Goal: Information Seeking & Learning: Compare options

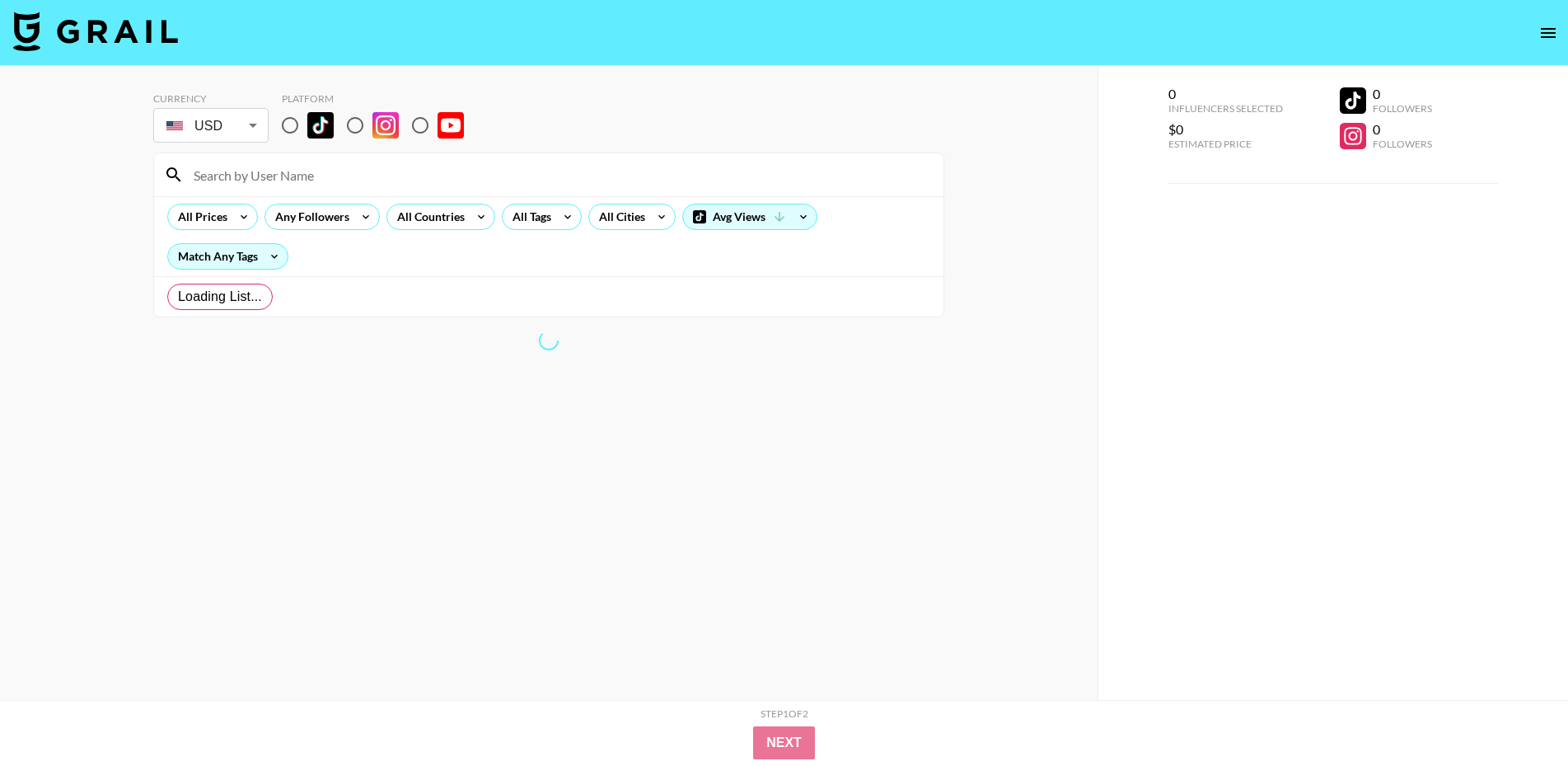
radio input "true"
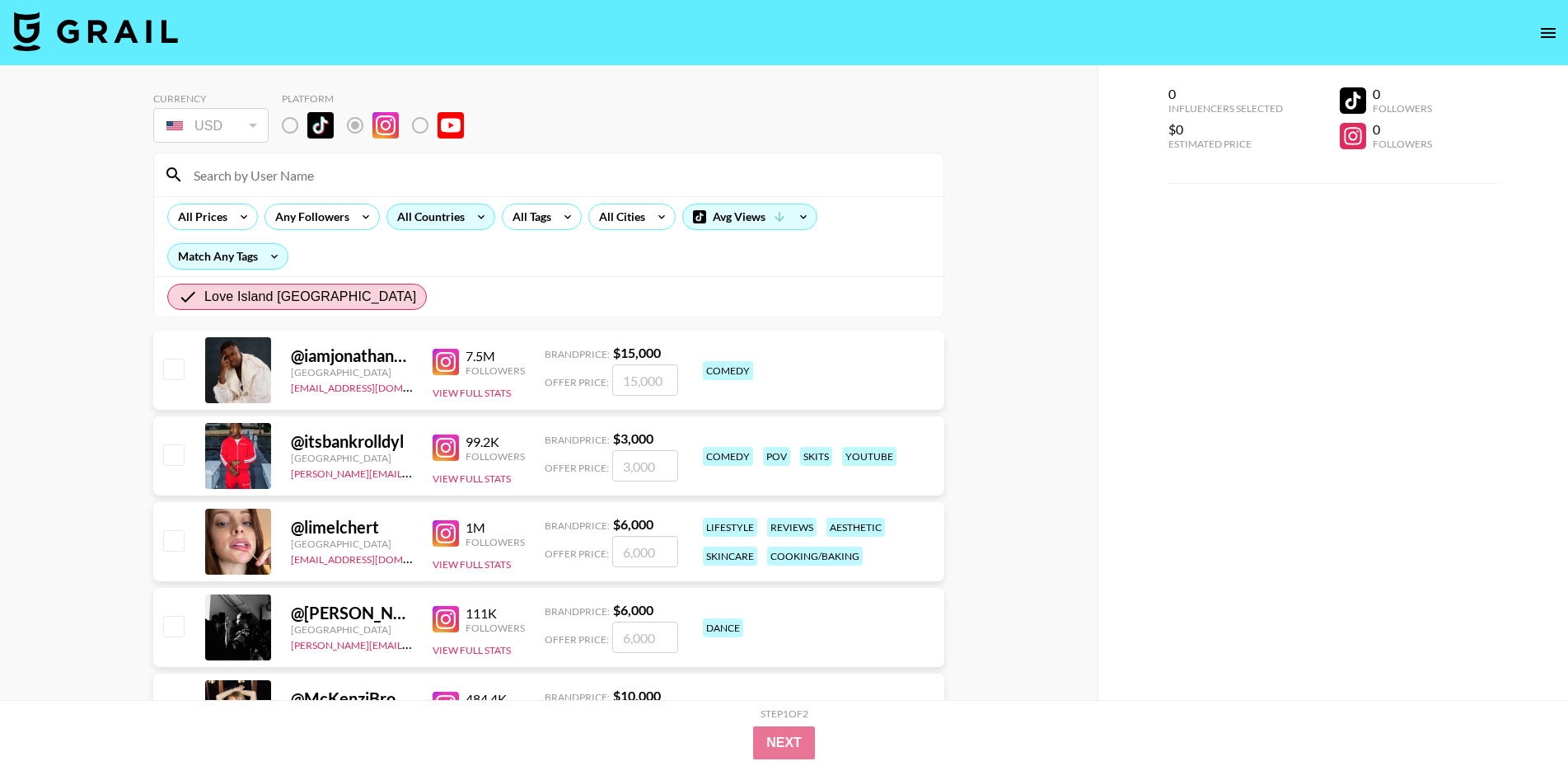
click at [444, 207] on div "All Countries" at bounding box center [427, 217] width 80 height 25
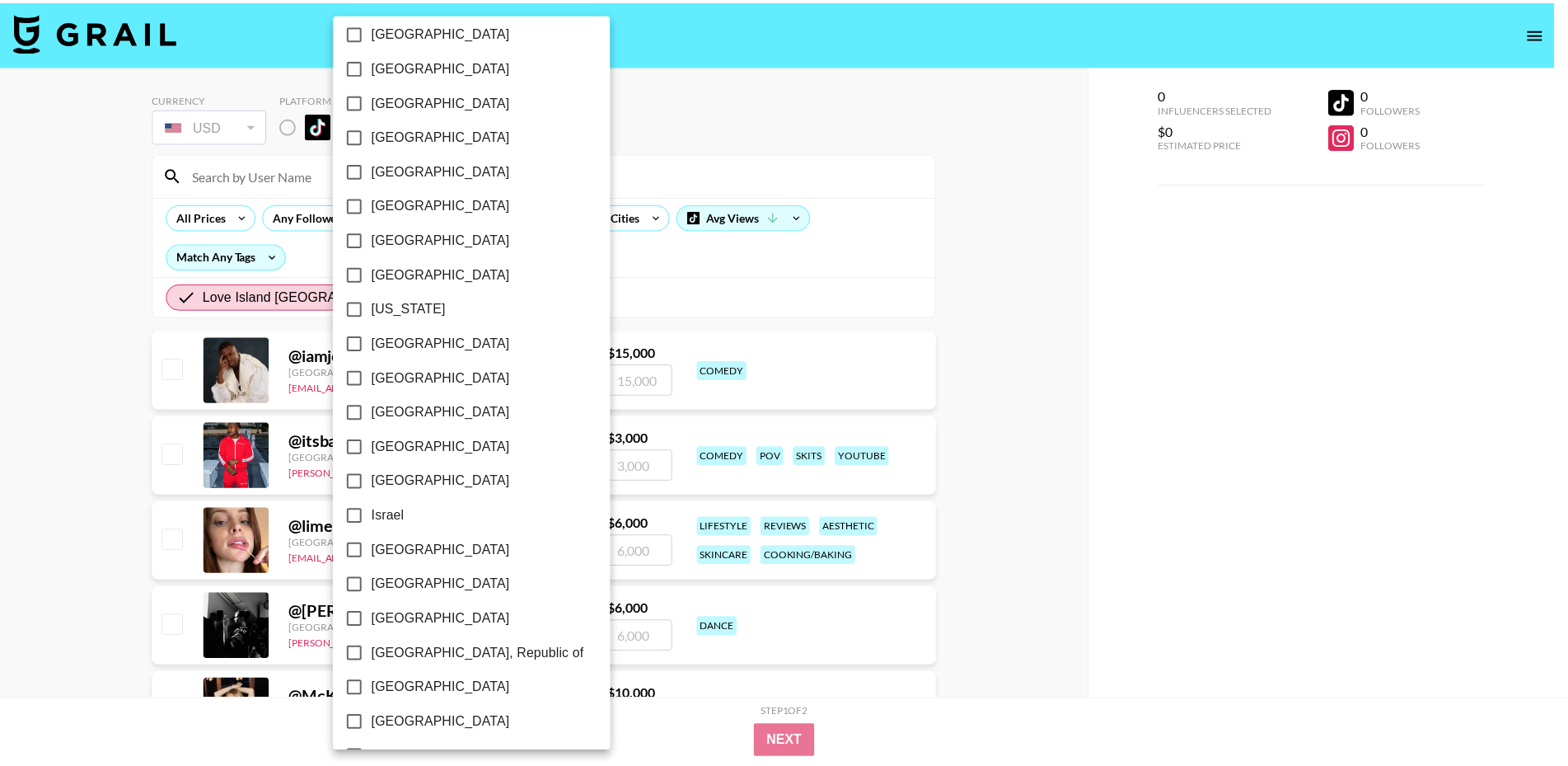
scroll to position [330, 0]
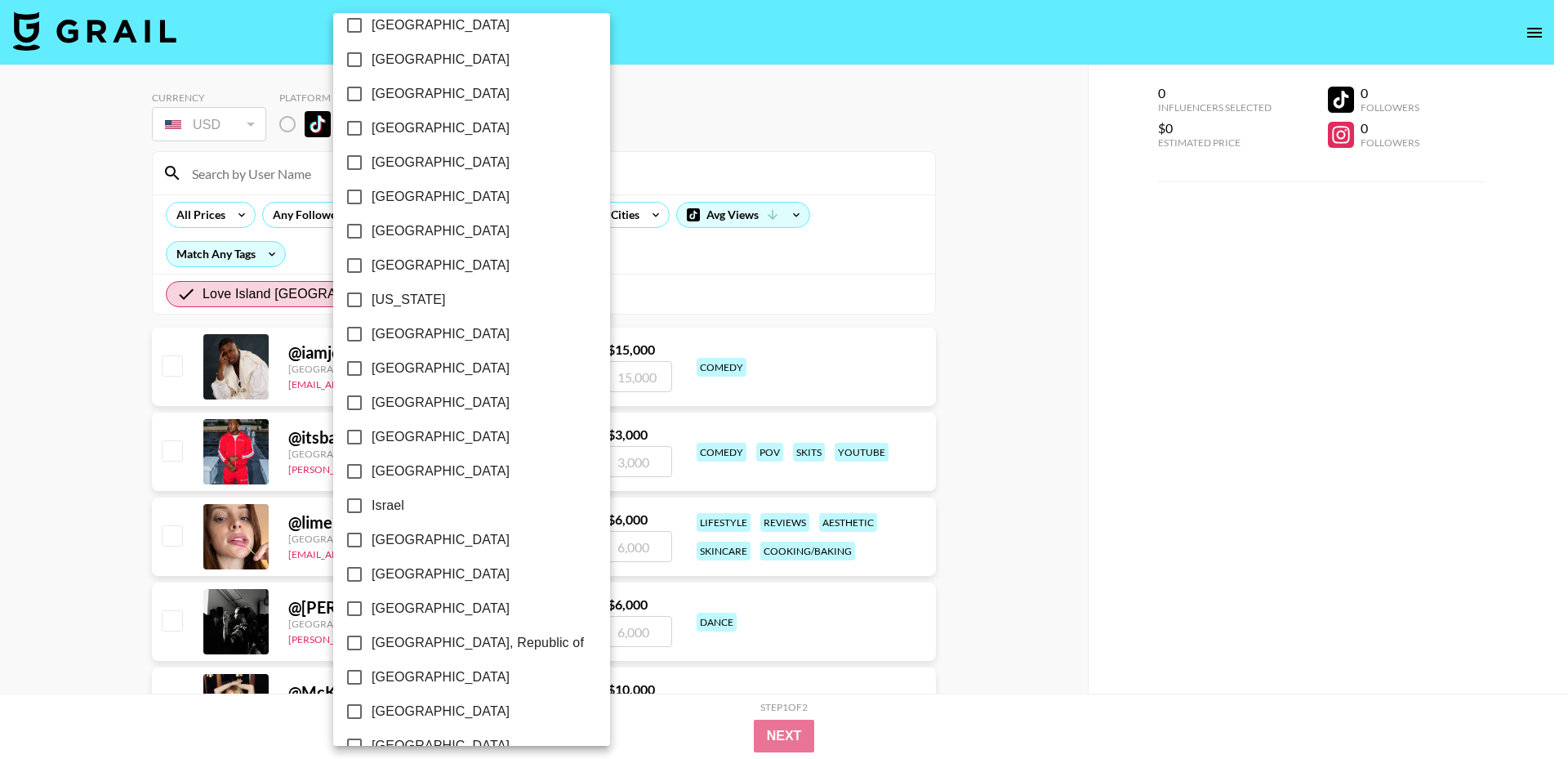
click at [734, 316] on div at bounding box center [784, 380] width 1568 height 759
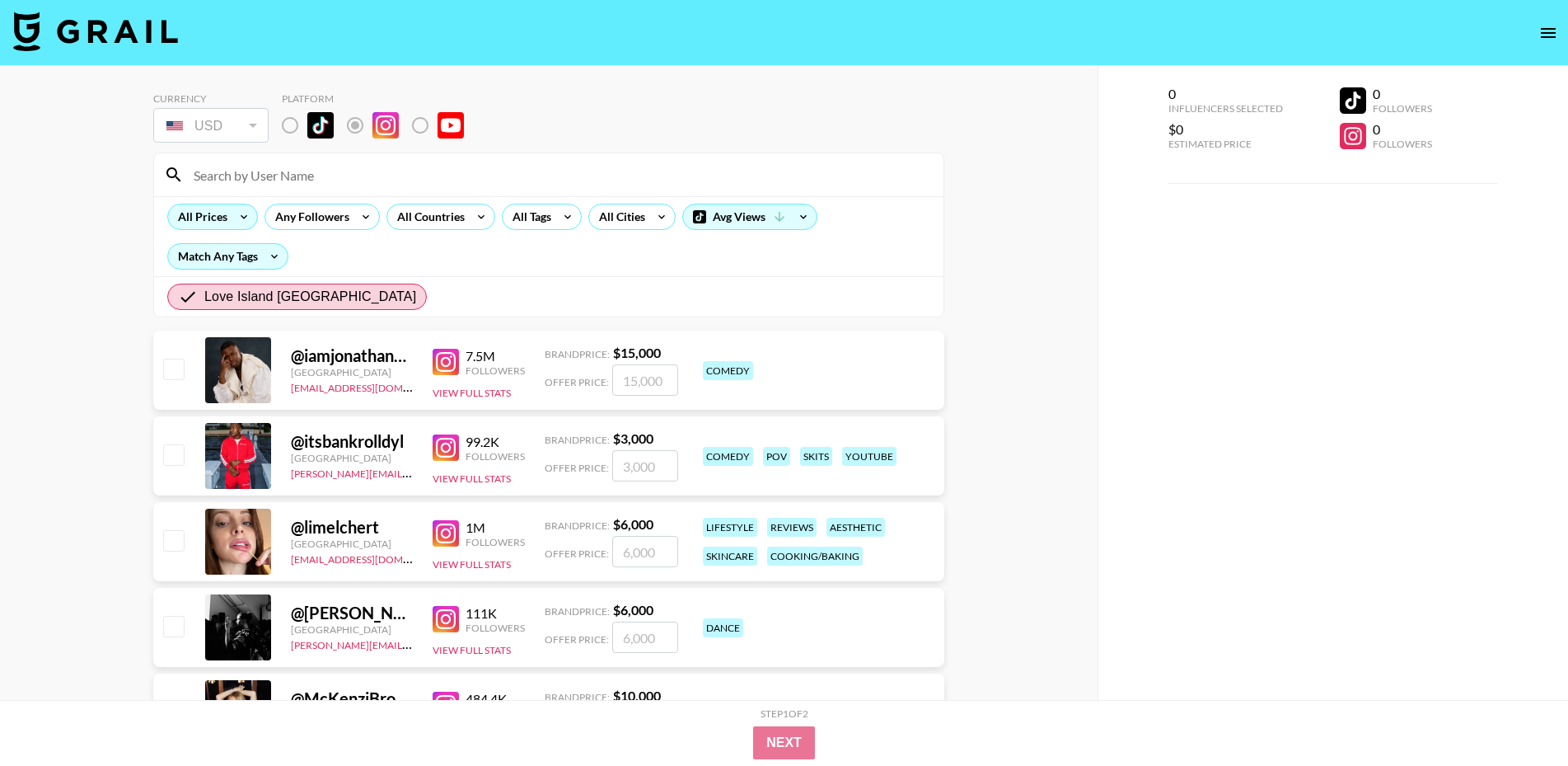
click at [220, 219] on div "All Prices" at bounding box center [199, 217] width 63 height 25
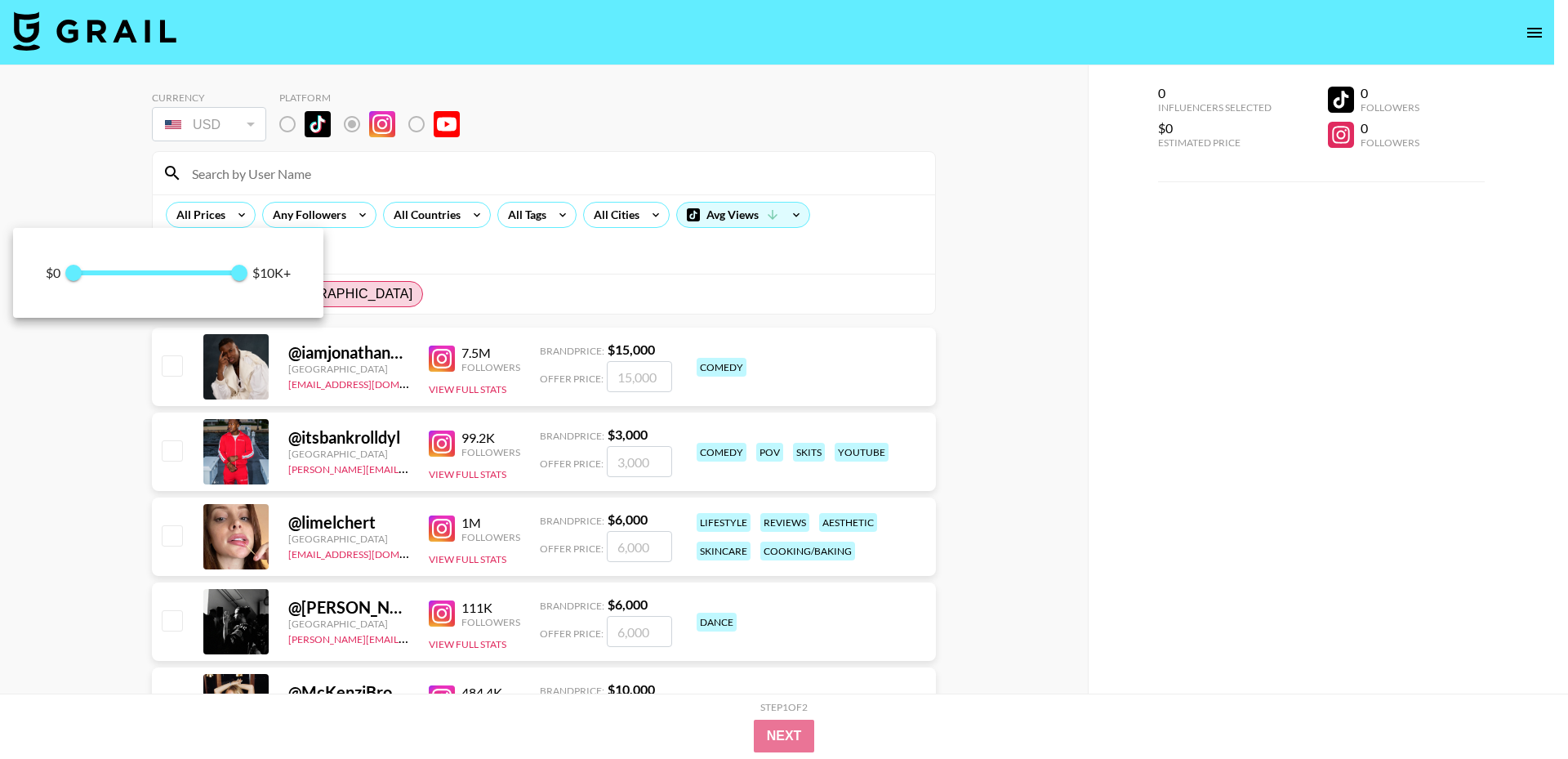
click at [550, 280] on div at bounding box center [784, 380] width 1568 height 759
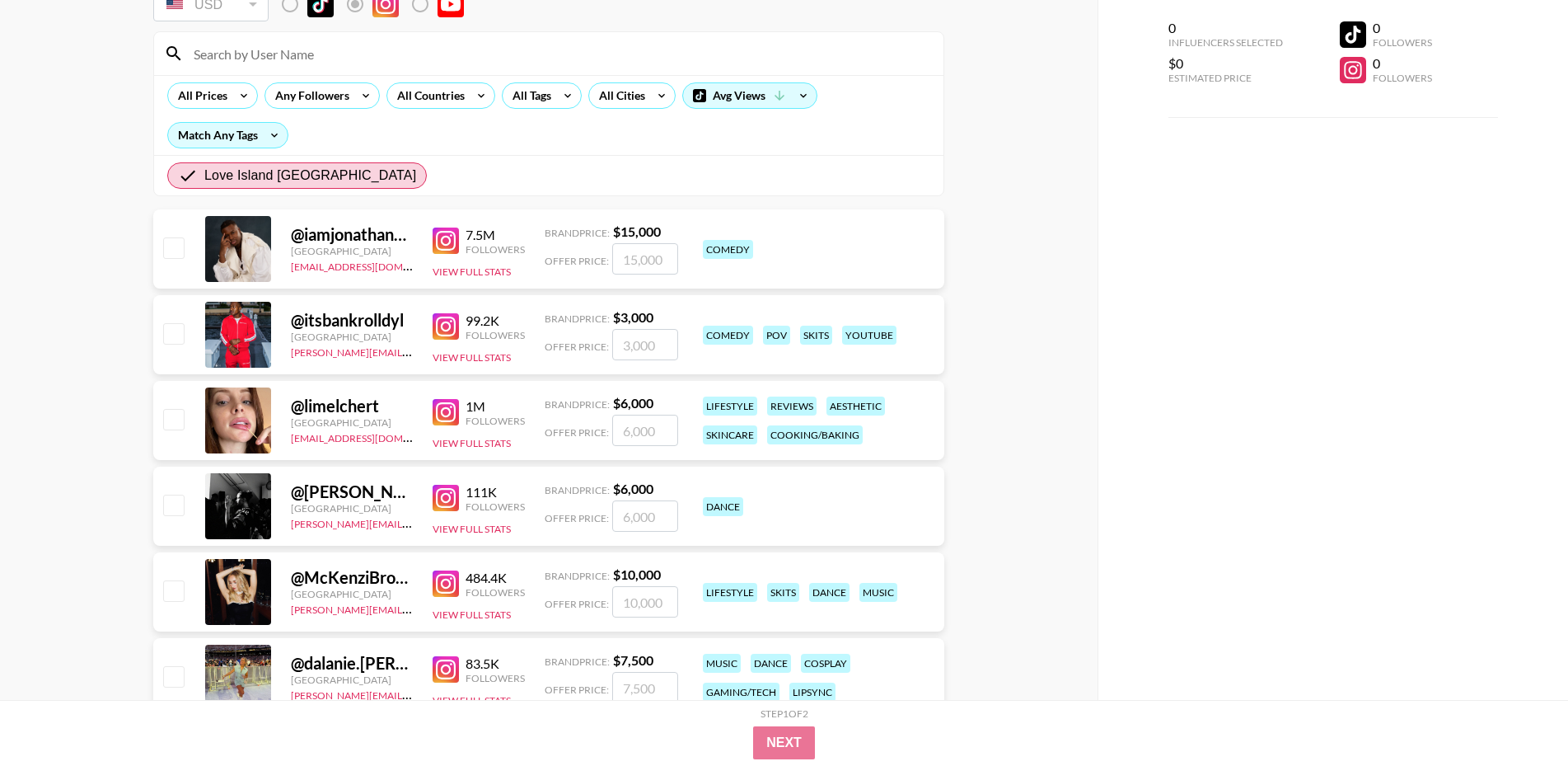
scroll to position [0, 0]
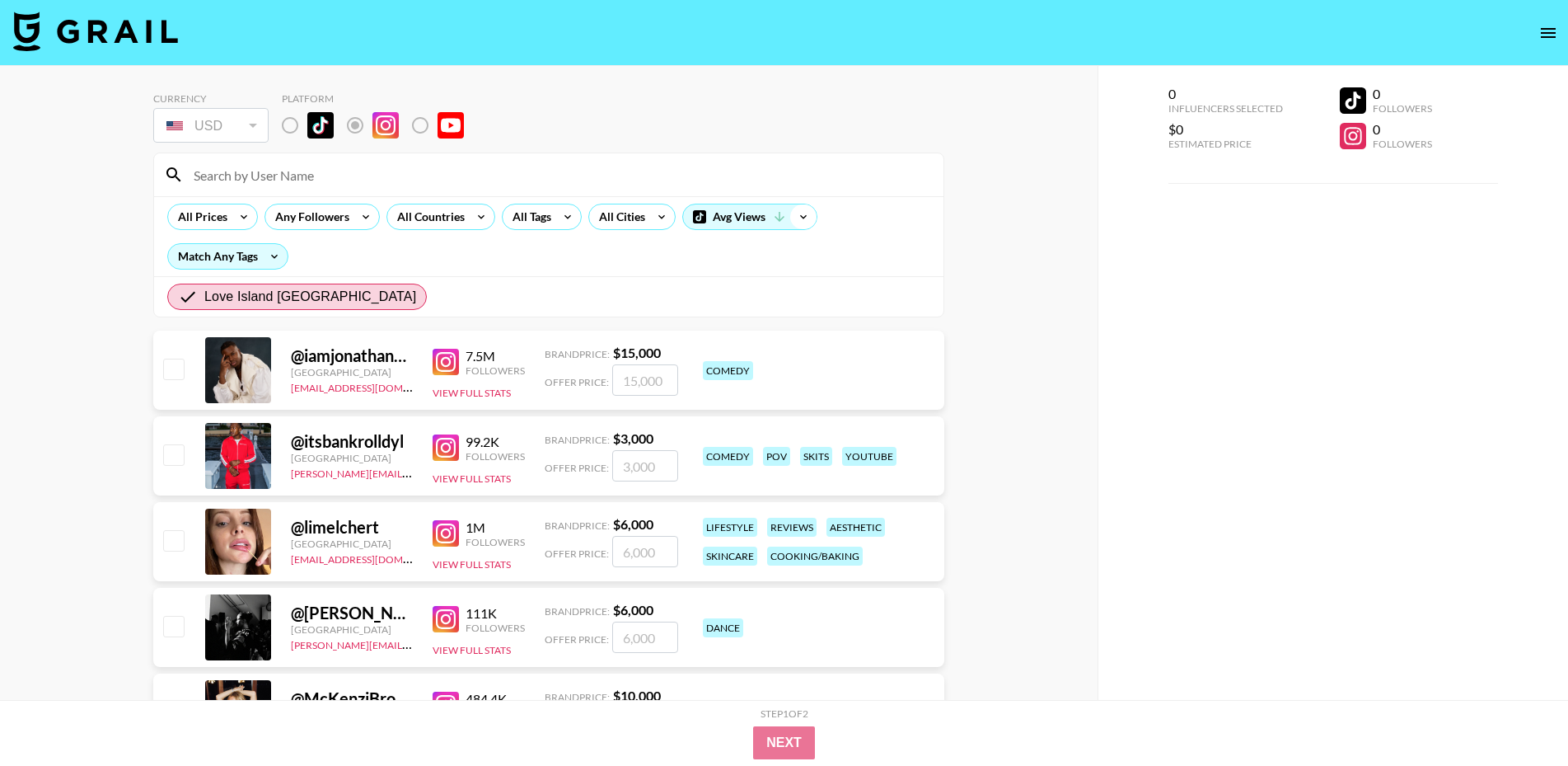
click at [800, 219] on icon at bounding box center [804, 217] width 27 height 25
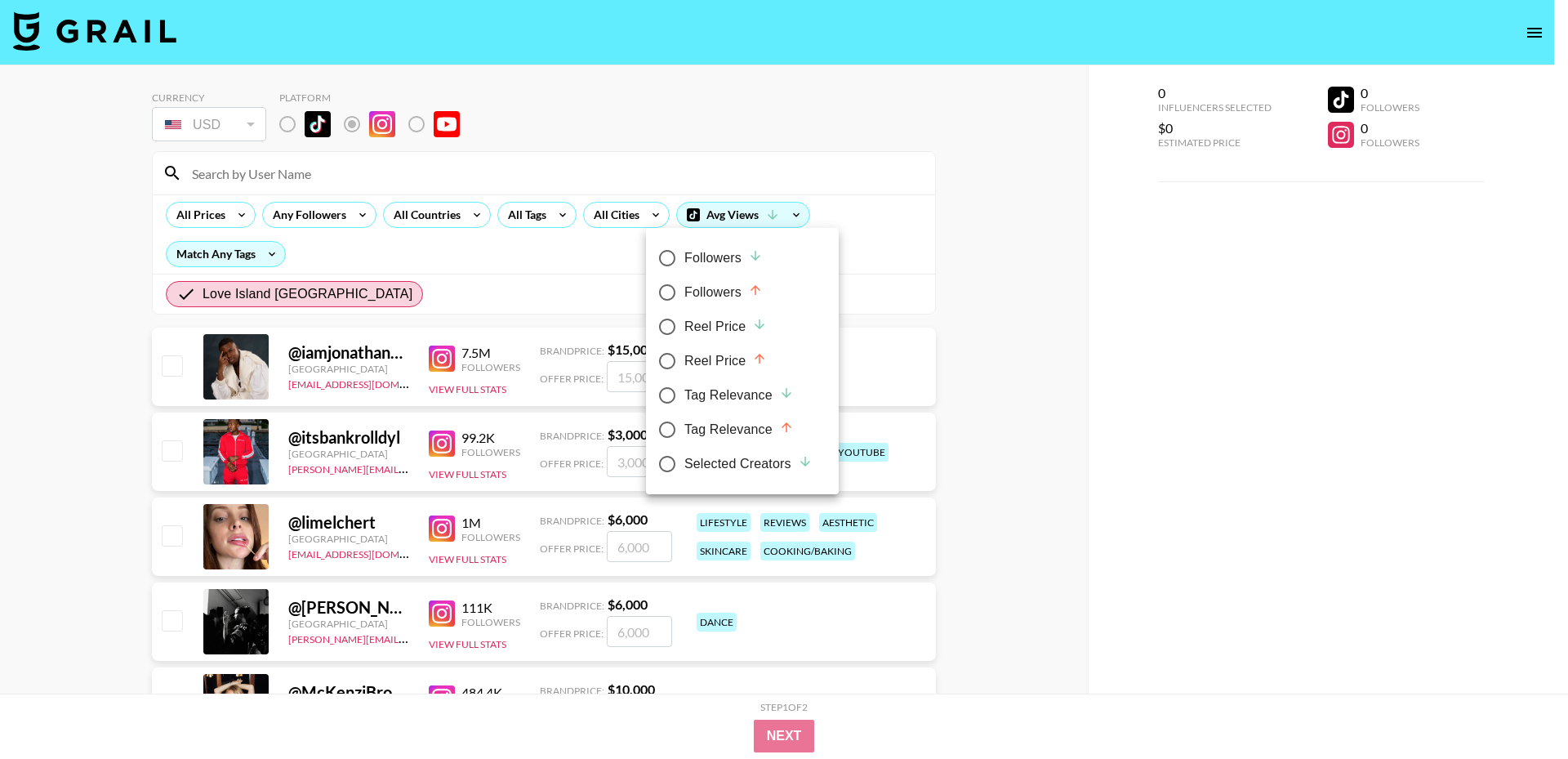
click at [751, 325] on div "Reel Price" at bounding box center [726, 327] width 82 height 19
click at [685, 325] on input "Reel Price" at bounding box center [667, 326] width 34 height 34
radio input "true"
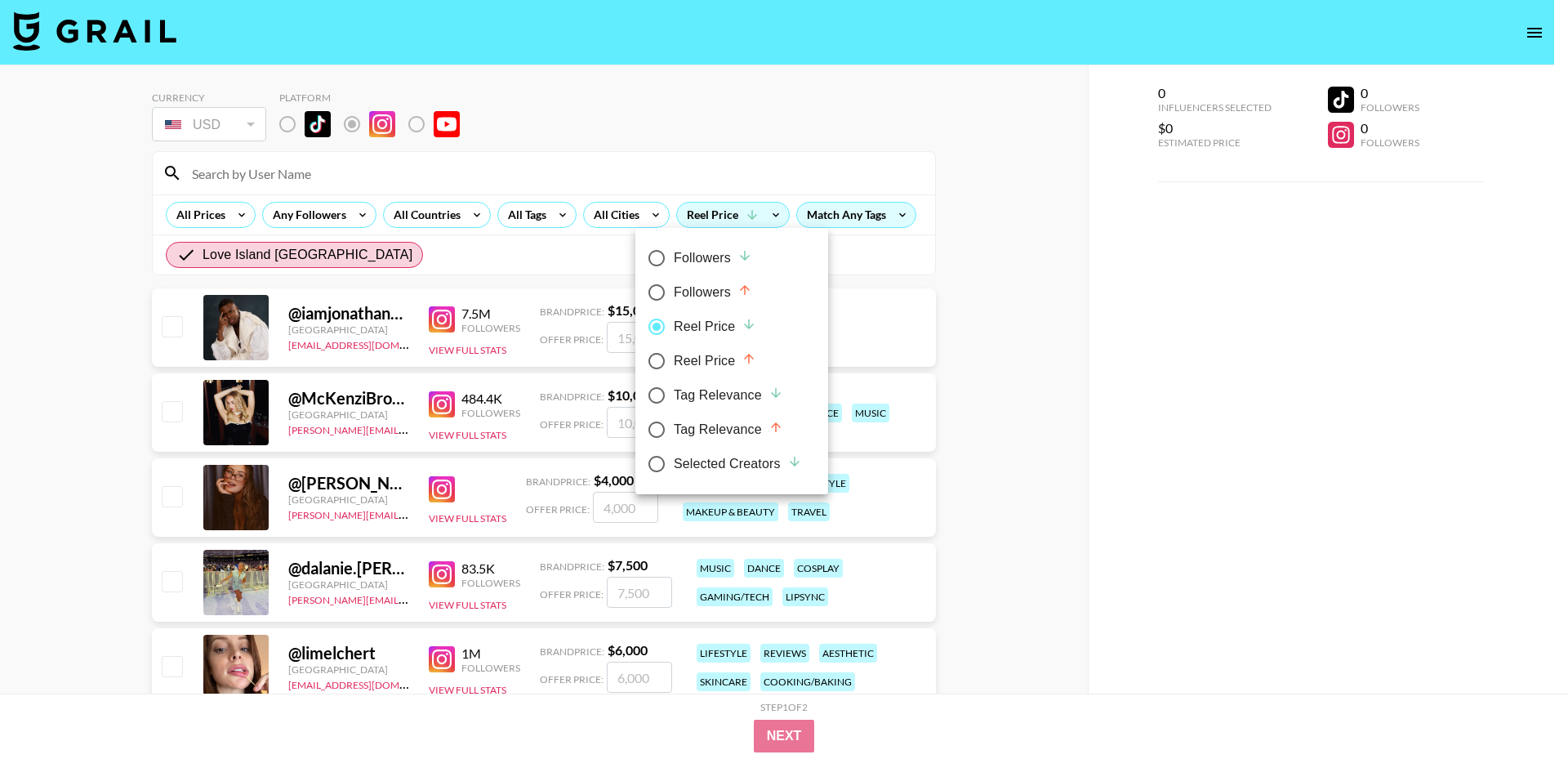
click at [865, 285] on div at bounding box center [784, 380] width 1568 height 759
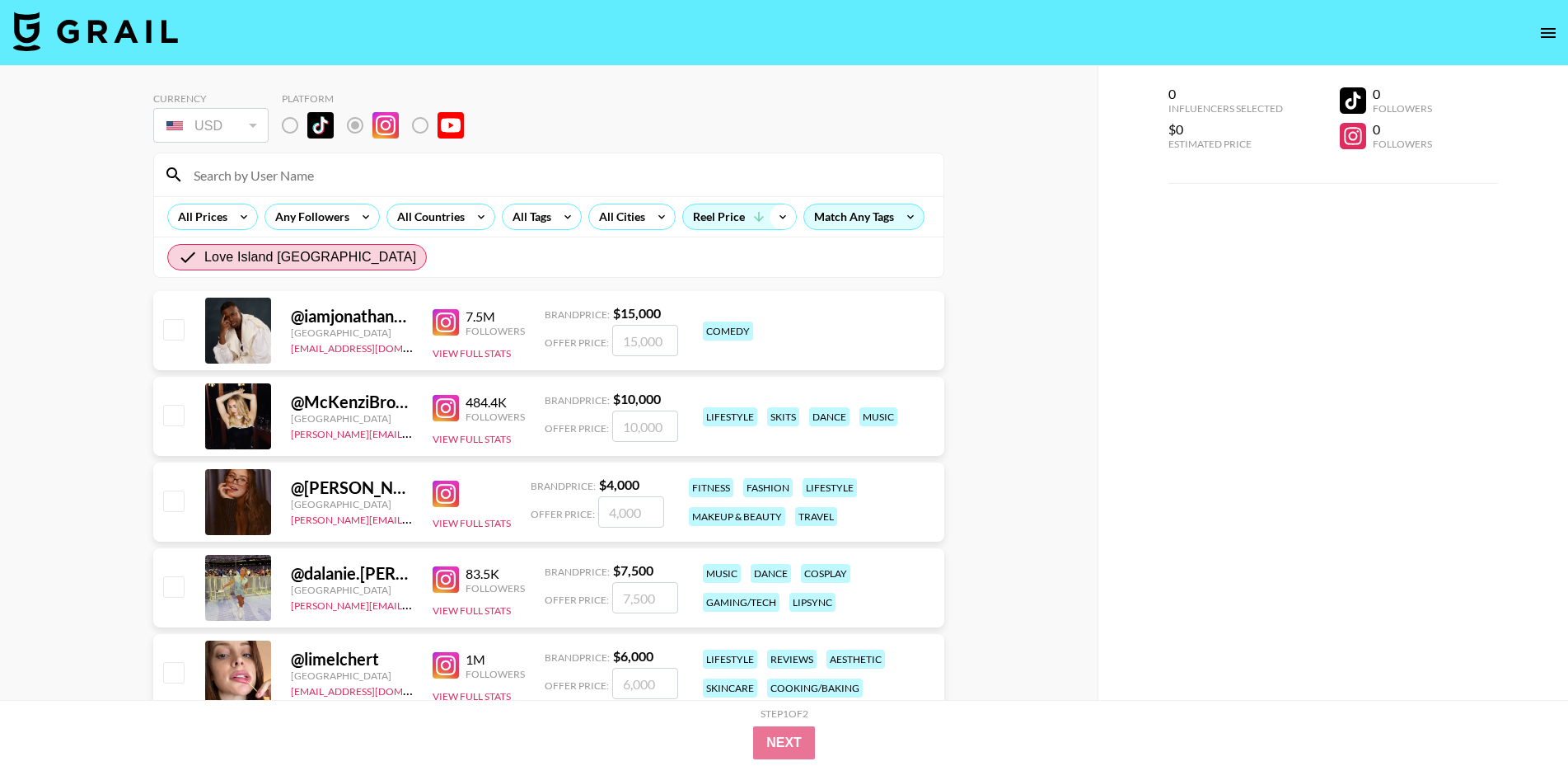
click at [781, 218] on icon at bounding box center [783, 217] width 27 height 25
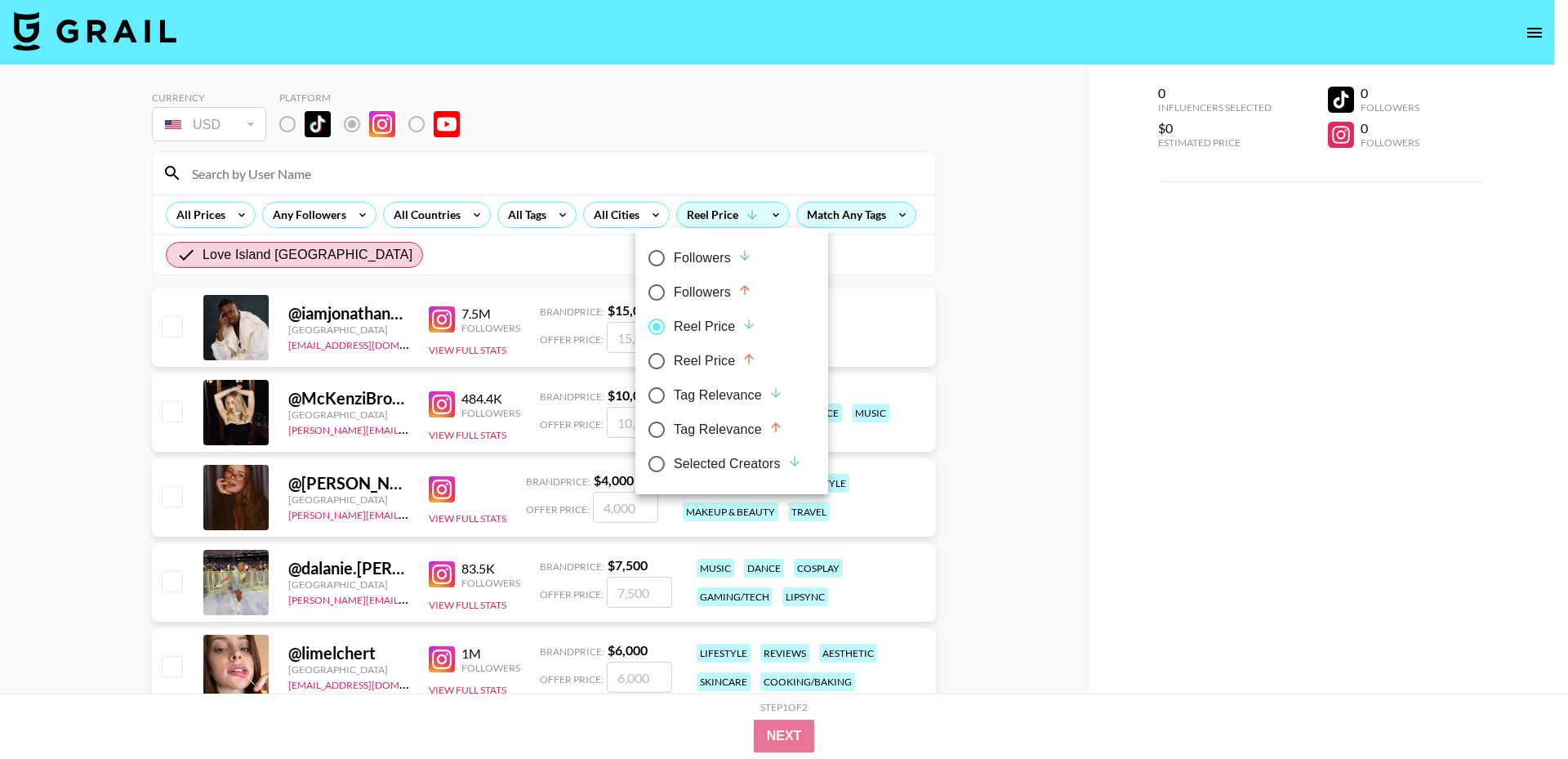
click at [748, 354] on icon at bounding box center [749, 358] width 15 height 15
click at [674, 354] on input "Reel Price" at bounding box center [656, 360] width 34 height 34
radio input "true"
radio input "false"
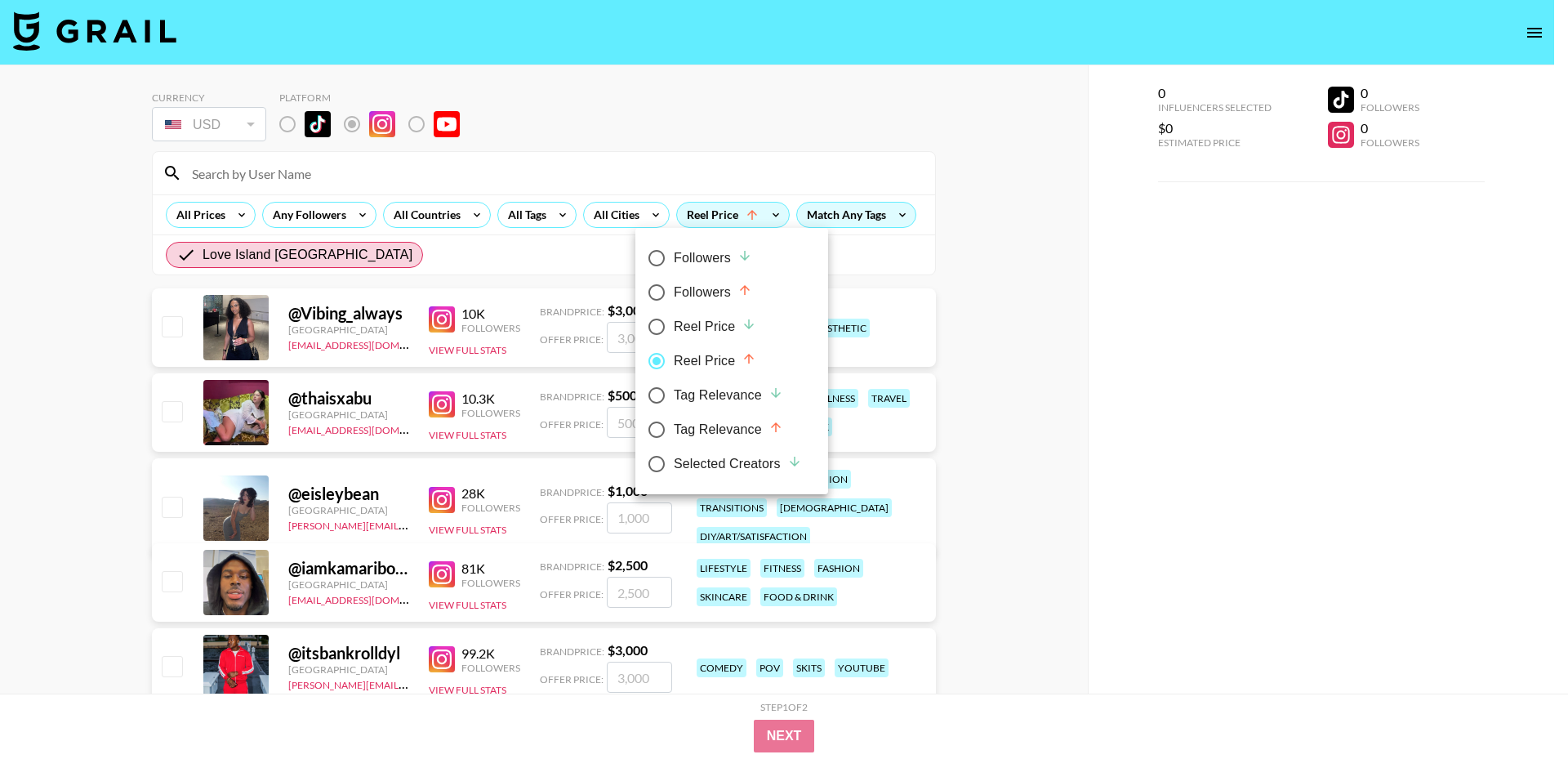
click at [1063, 294] on div at bounding box center [784, 380] width 1568 height 759
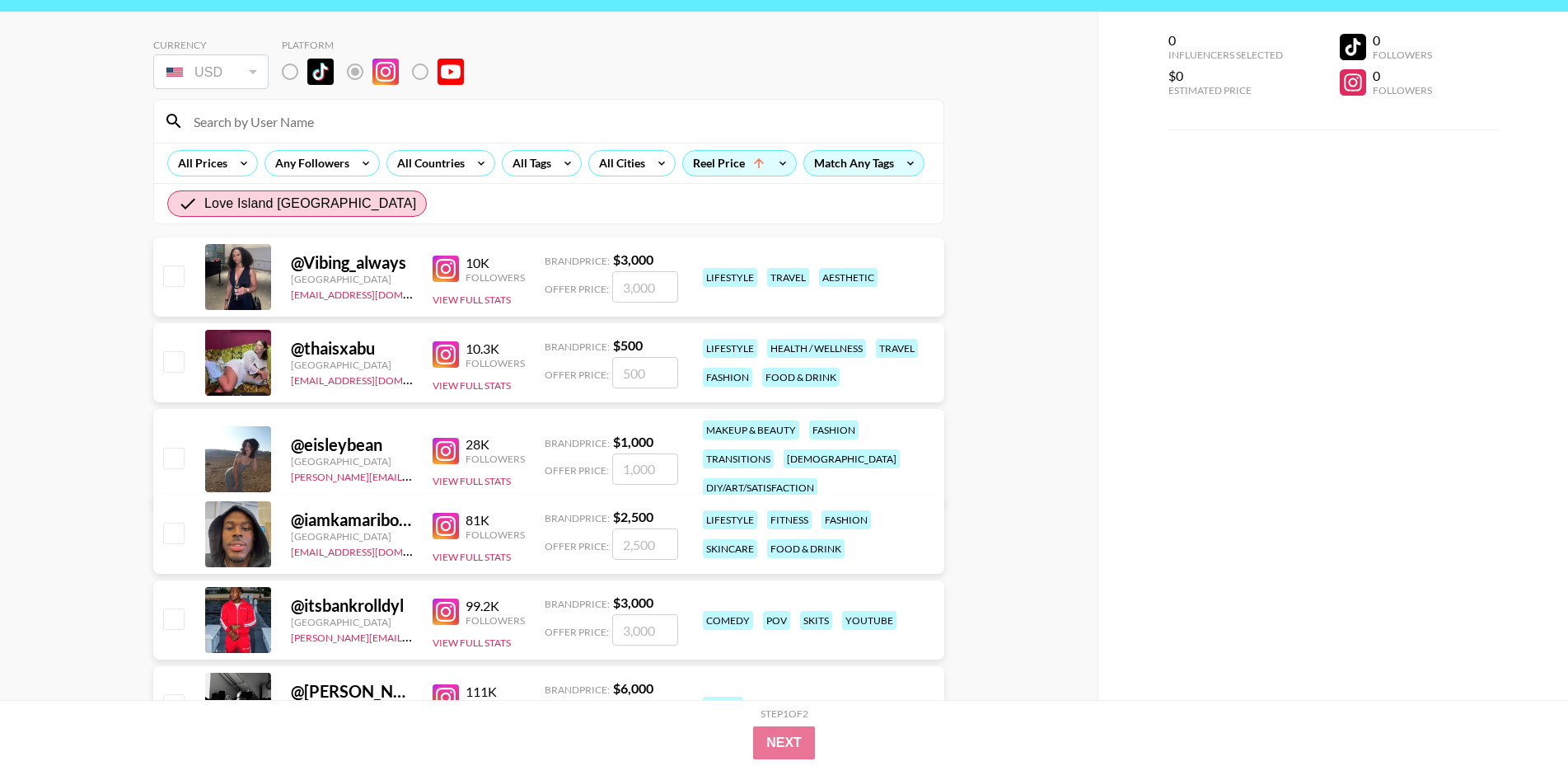
scroll to position [24, 0]
